Goal: Information Seeking & Learning: Learn about a topic

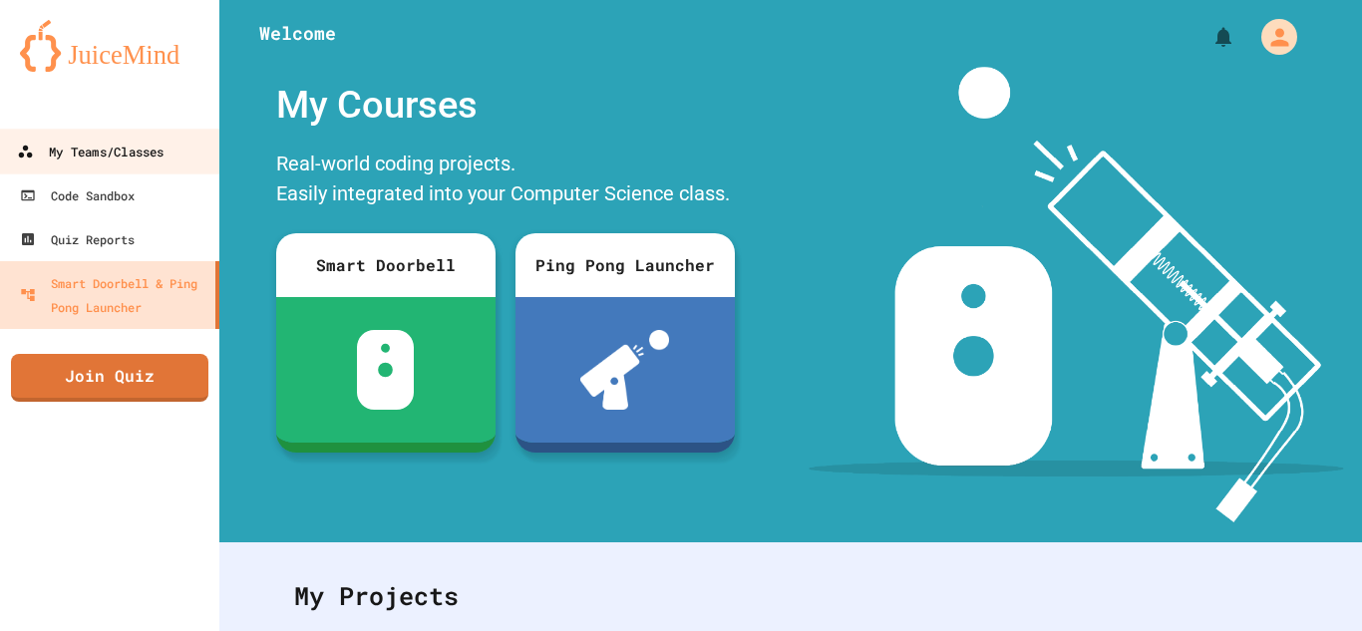
click at [143, 162] on div "My Teams/Classes" at bounding box center [90, 152] width 147 height 25
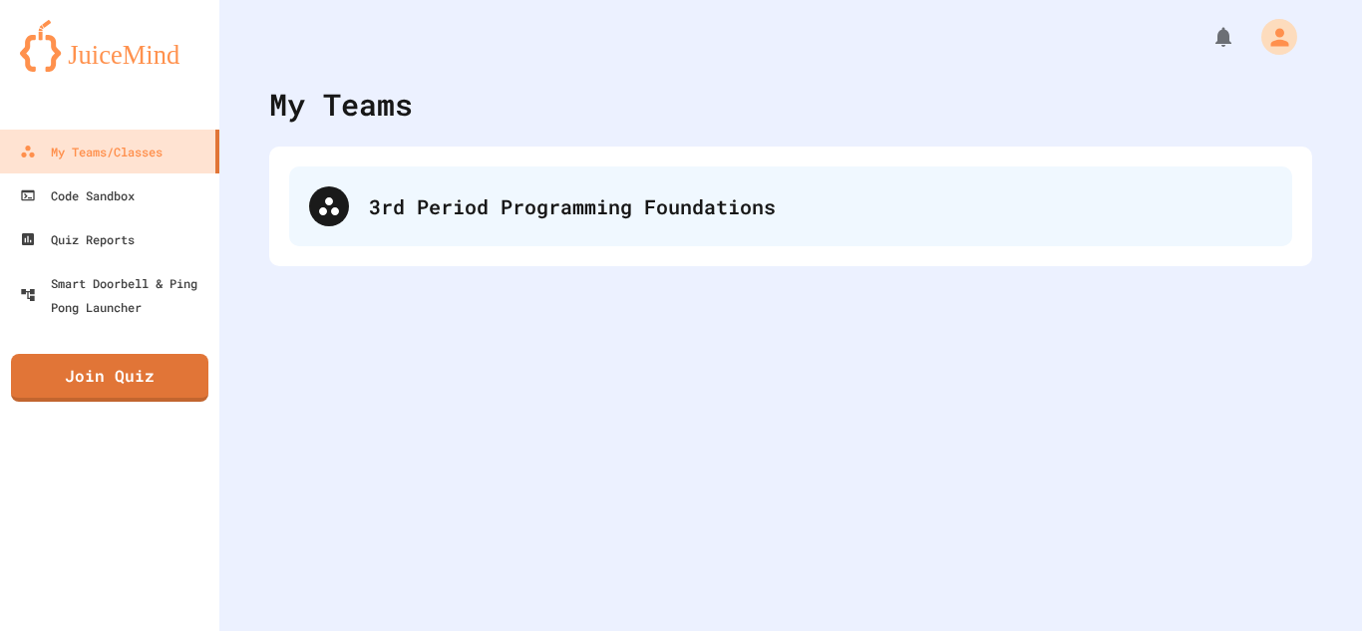
click at [502, 195] on div "3rd Period Programming Foundations" at bounding box center [820, 206] width 903 height 30
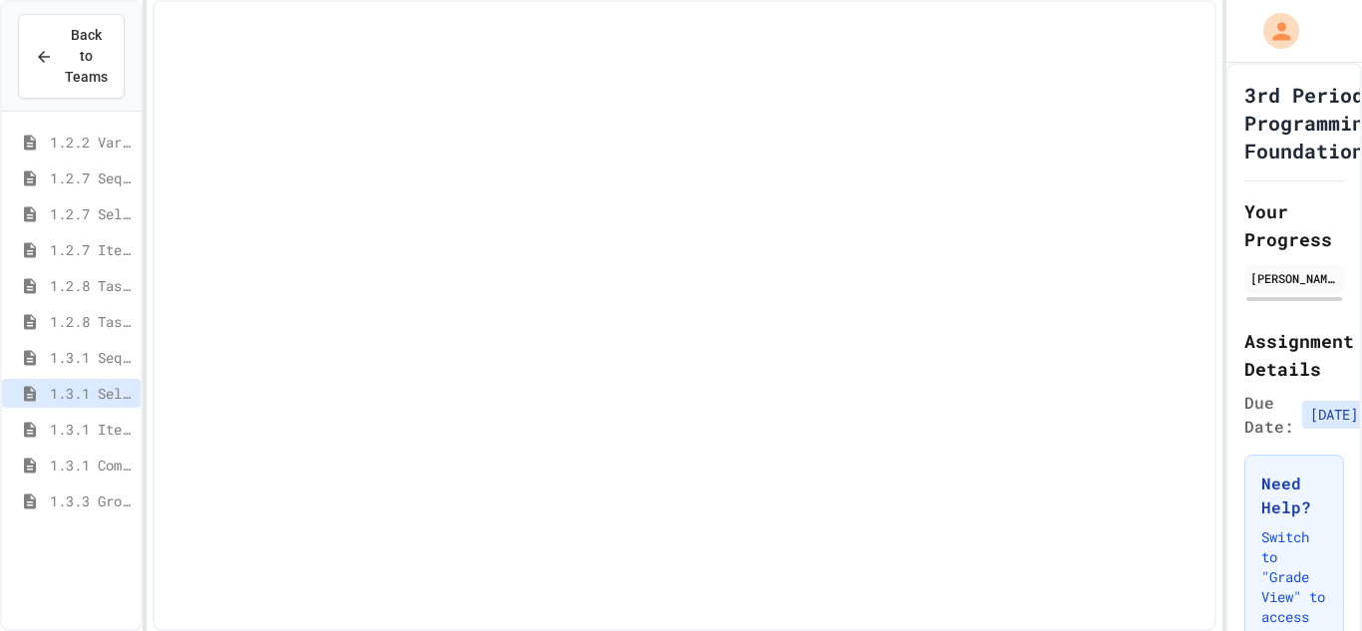
click at [104, 455] on span "1.3.1 Combined Algorithims" at bounding box center [91, 465] width 83 height 21
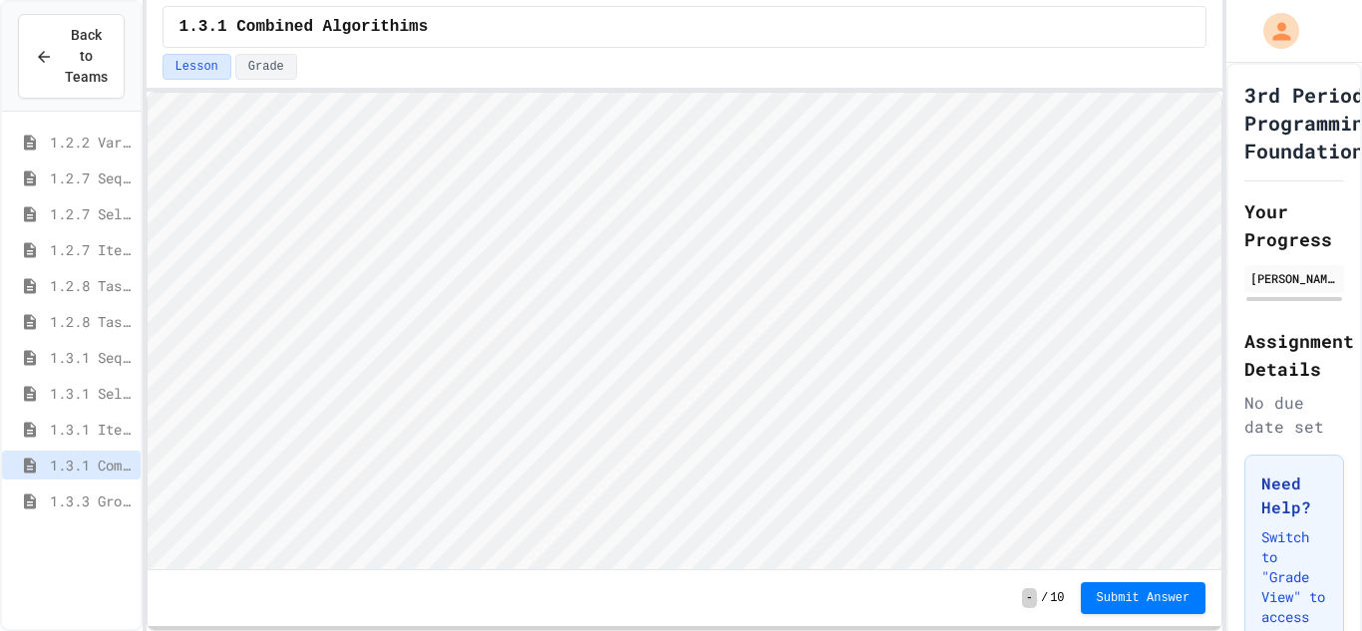
click at [97, 428] on span "1.3.1 Iteration Patterns/Trends" at bounding box center [91, 429] width 83 height 21
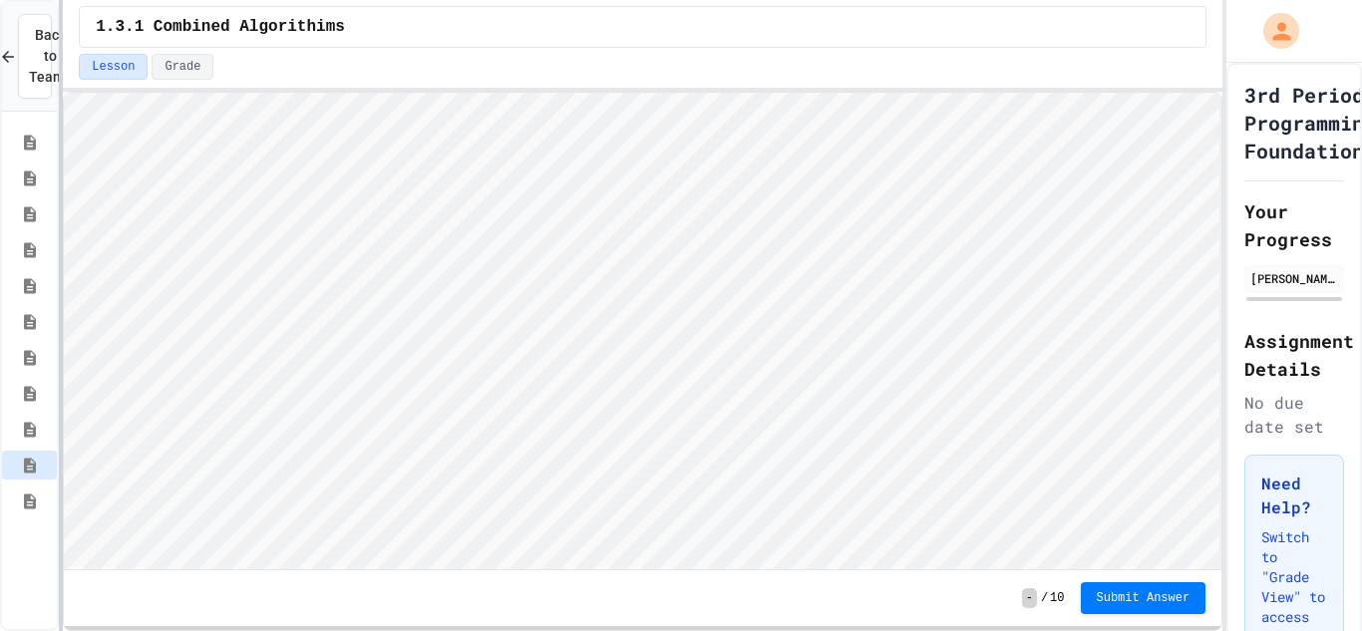
click at [59, 267] on div at bounding box center [61, 315] width 4 height 631
click at [685, 63] on div "1.3.1 Combined Algorithims Lesson Grade - / 10 Submit Answer" at bounding box center [643, 315] width 1160 height 631
click at [1226, 169] on div "Back to Teams 1.2.2 Variable Types 1.2.7 Sequencing 1.2.7 Selection 1.2.7 Itera…" at bounding box center [681, 315] width 1362 height 631
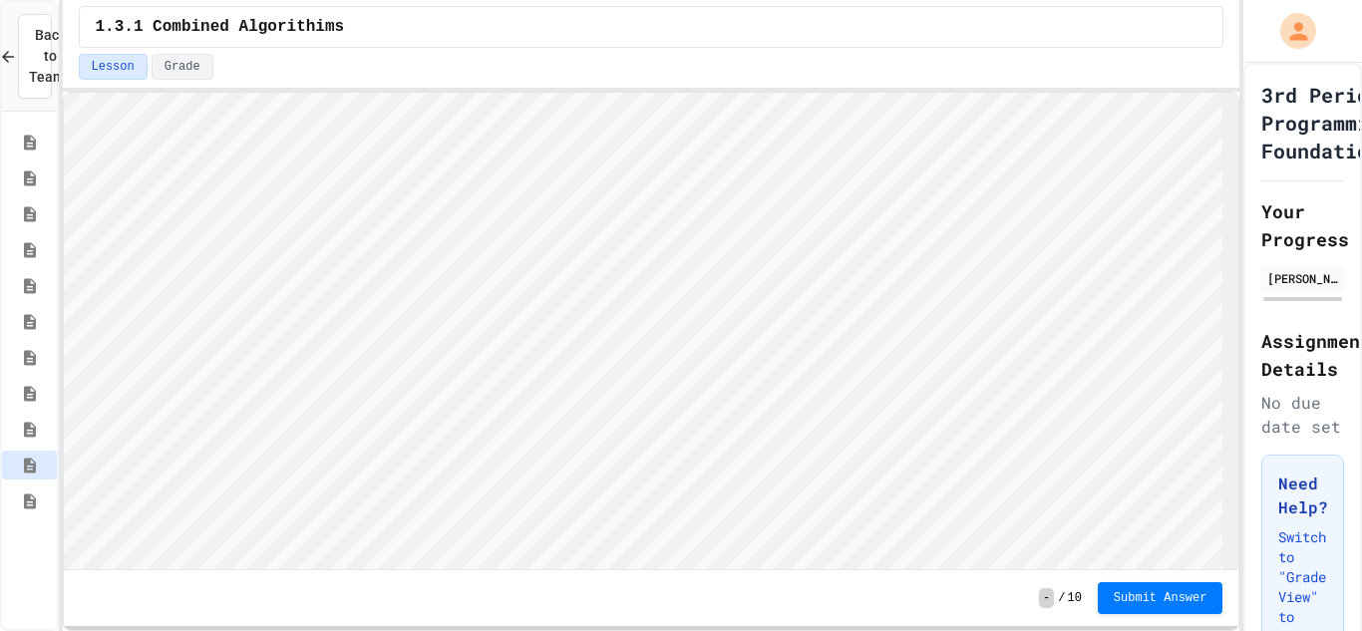
click at [1261, 166] on div "Back to Teams 1.2.2 Variable Types 1.2.7 Sequencing 1.2.7 Selection 1.2.7 Itera…" at bounding box center [681, 315] width 1362 height 631
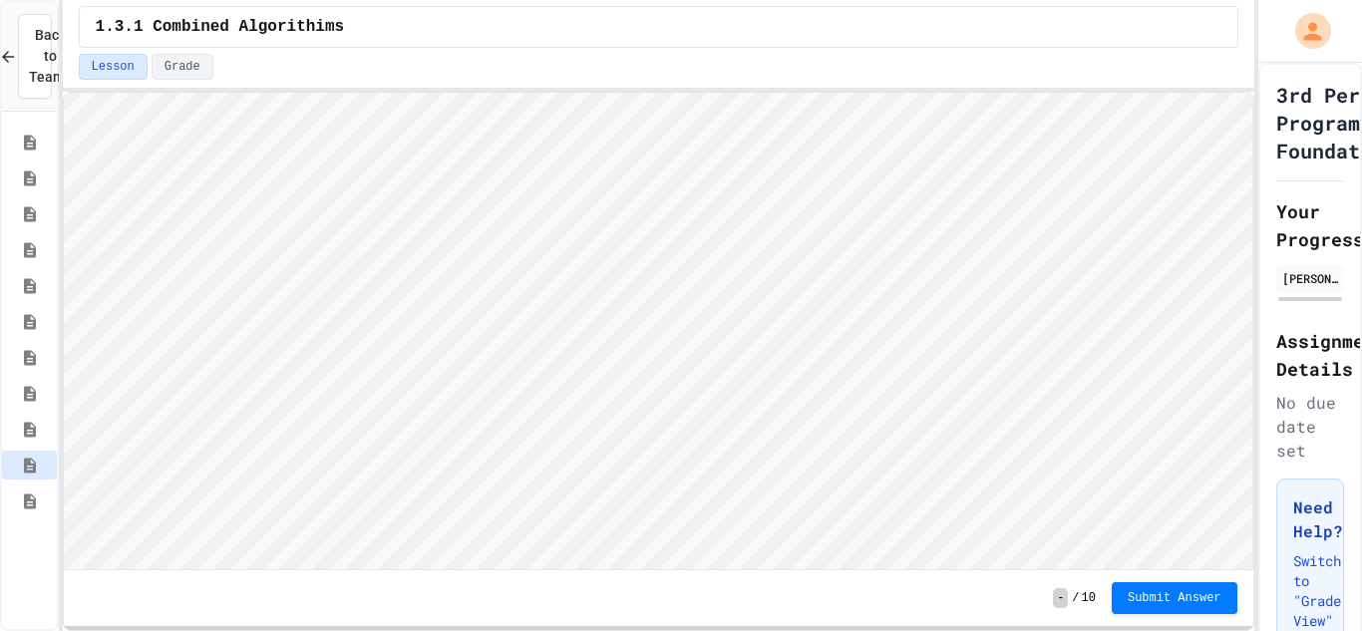
click at [1261, 166] on div "Back to Teams 1.2.2 Variable Types 1.2.7 Sequencing 1.2.7 Selection 1.2.7 Itera…" at bounding box center [681, 315] width 1362 height 631
click at [1282, 172] on div "3rd Period Programming Foundations Your Progress [PERSON_NAME] Assignment Detai…" at bounding box center [1310, 510] width 104 height 894
click at [1260, 182] on div "Back to Teams 1.2.2 Variable Types 1.2.7 Sequencing 1.2.7 Selection 1.2.7 Itera…" at bounding box center [681, 315] width 1362 height 631
click at [56, 146] on div at bounding box center [58, 315] width 4 height 631
click at [27, 500] on icon at bounding box center [30, 500] width 12 height 15
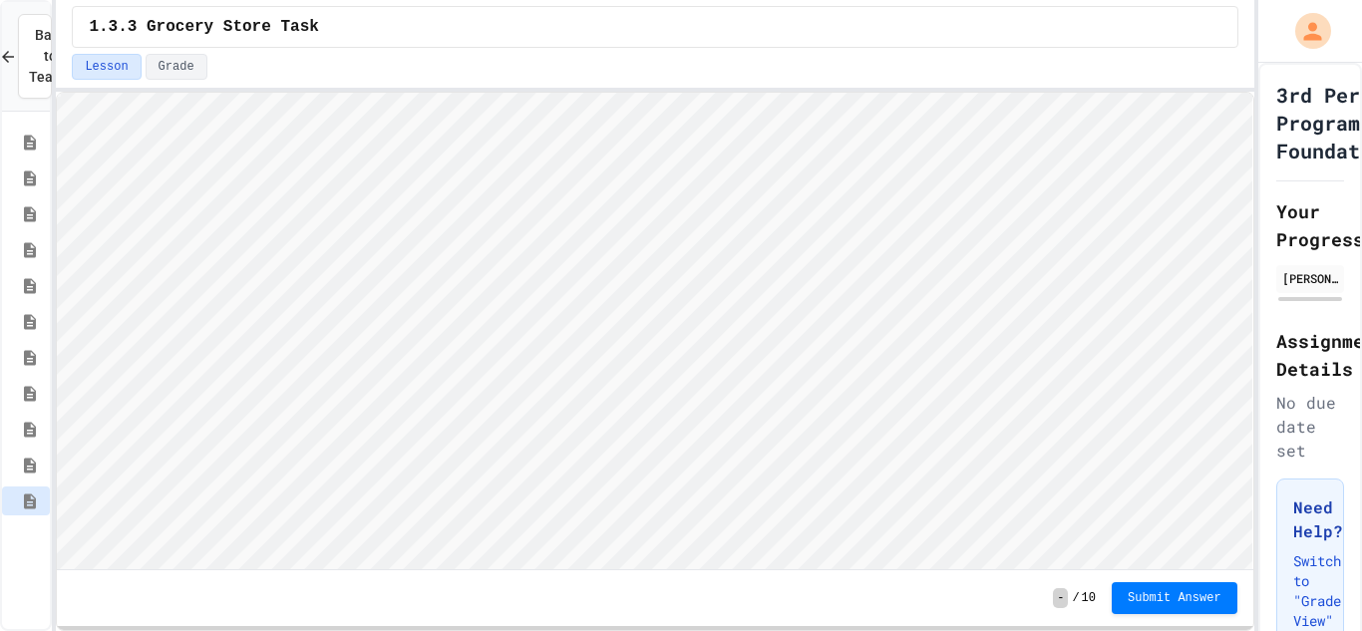
scroll to position [2, 0]
click at [20, 474] on div "1.3.1 Combined Algorithims" at bounding box center [26, 465] width 48 height 29
click at [35, 502] on icon at bounding box center [30, 500] width 12 height 15
click at [1174, 593] on span "Submit Answer" at bounding box center [1174, 596] width 94 height 16
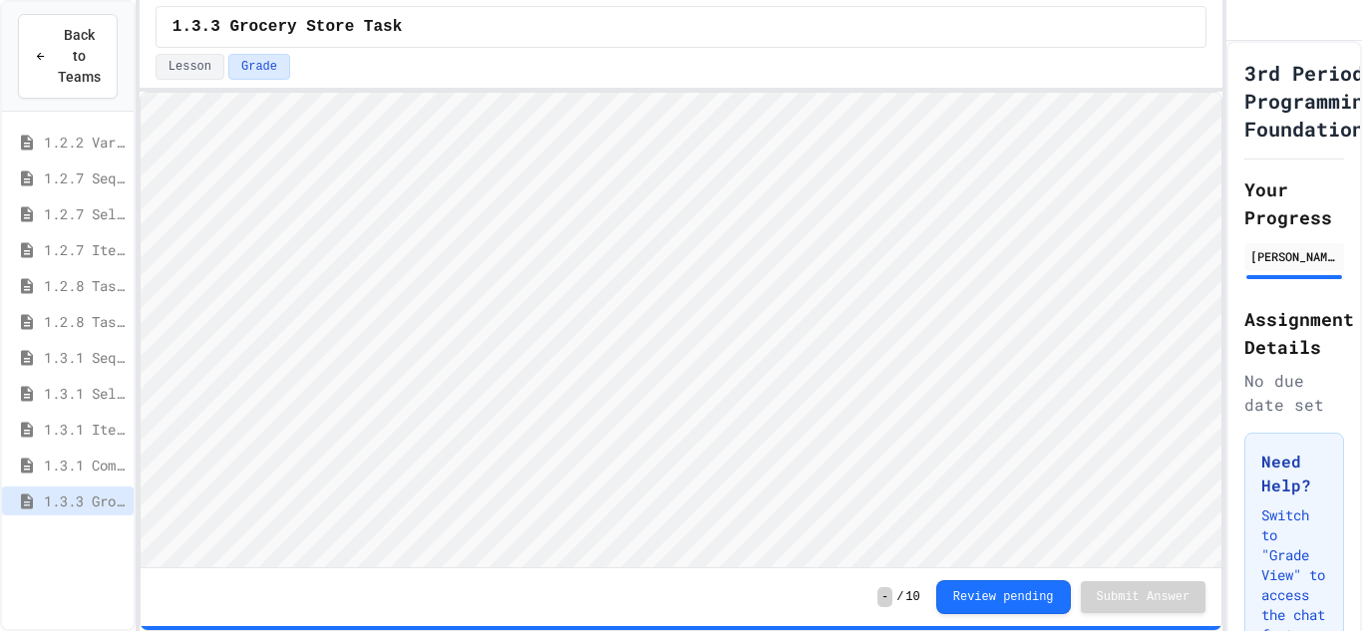
scroll to position [2, 0]
